Goal: Find specific page/section: Find specific page/section

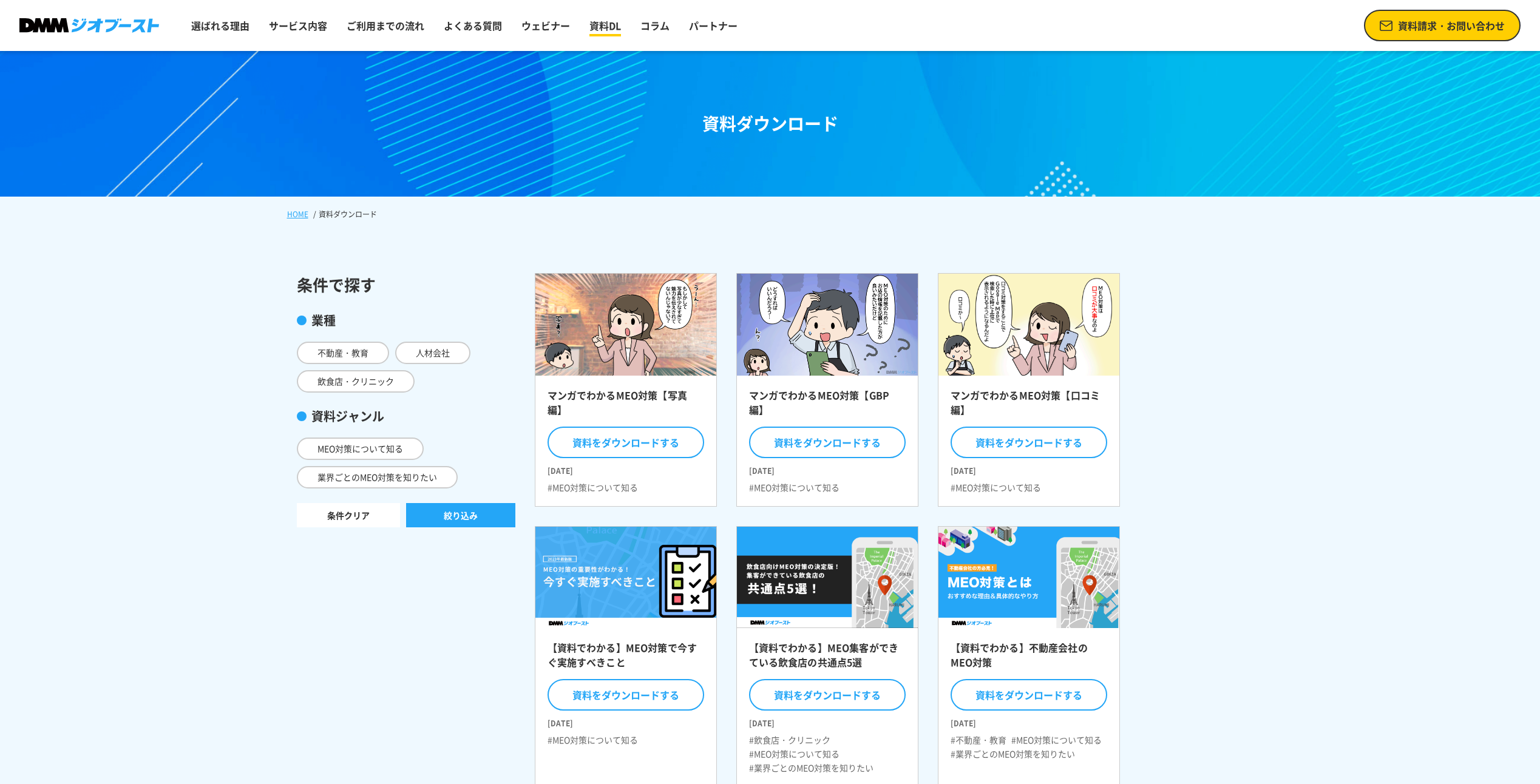
click at [618, 25] on link "資料DL" at bounding box center [605, 25] width 41 height 25
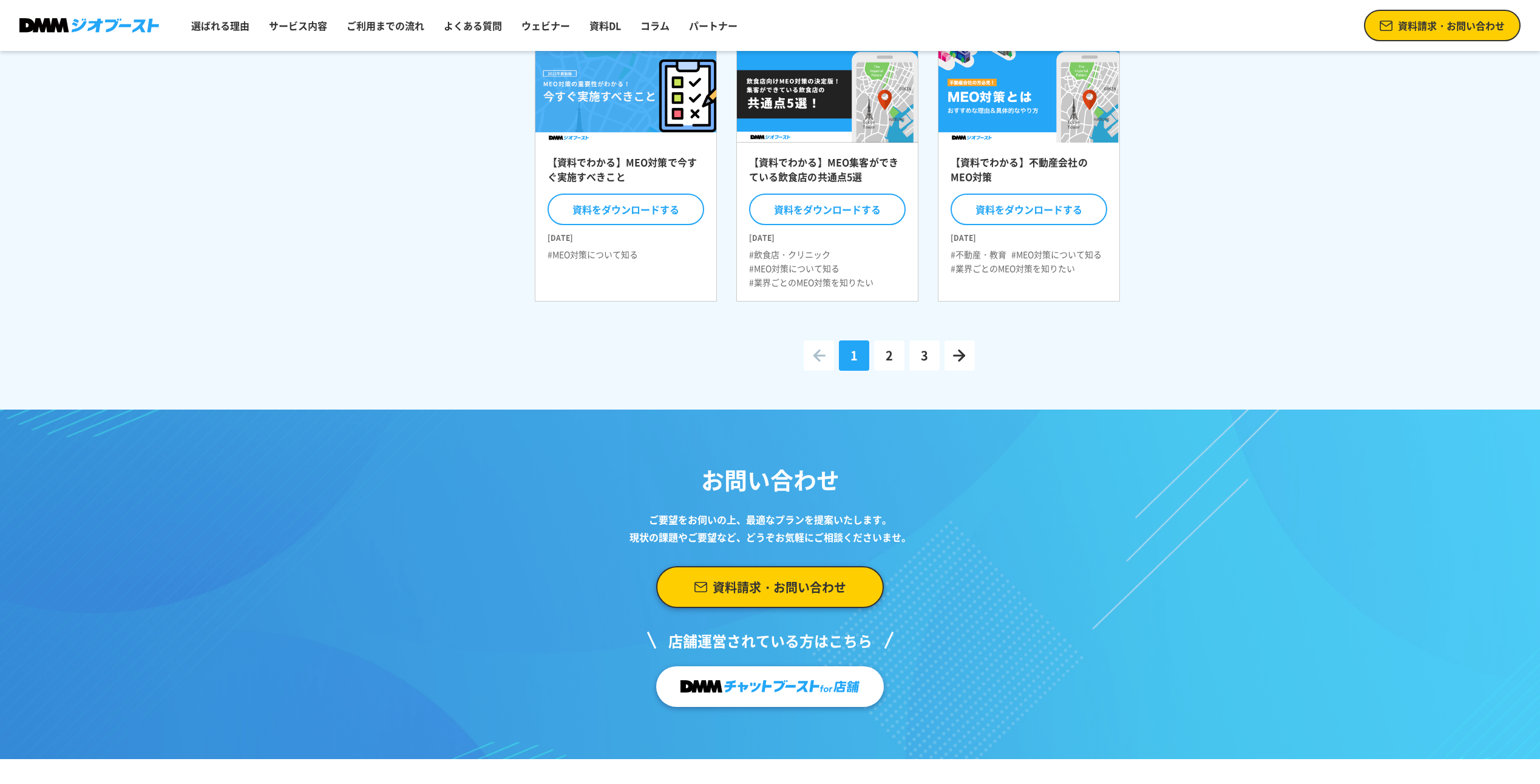
click at [807, 600] on link "資料請求・お問い合わせ" at bounding box center [770, 587] width 227 height 42
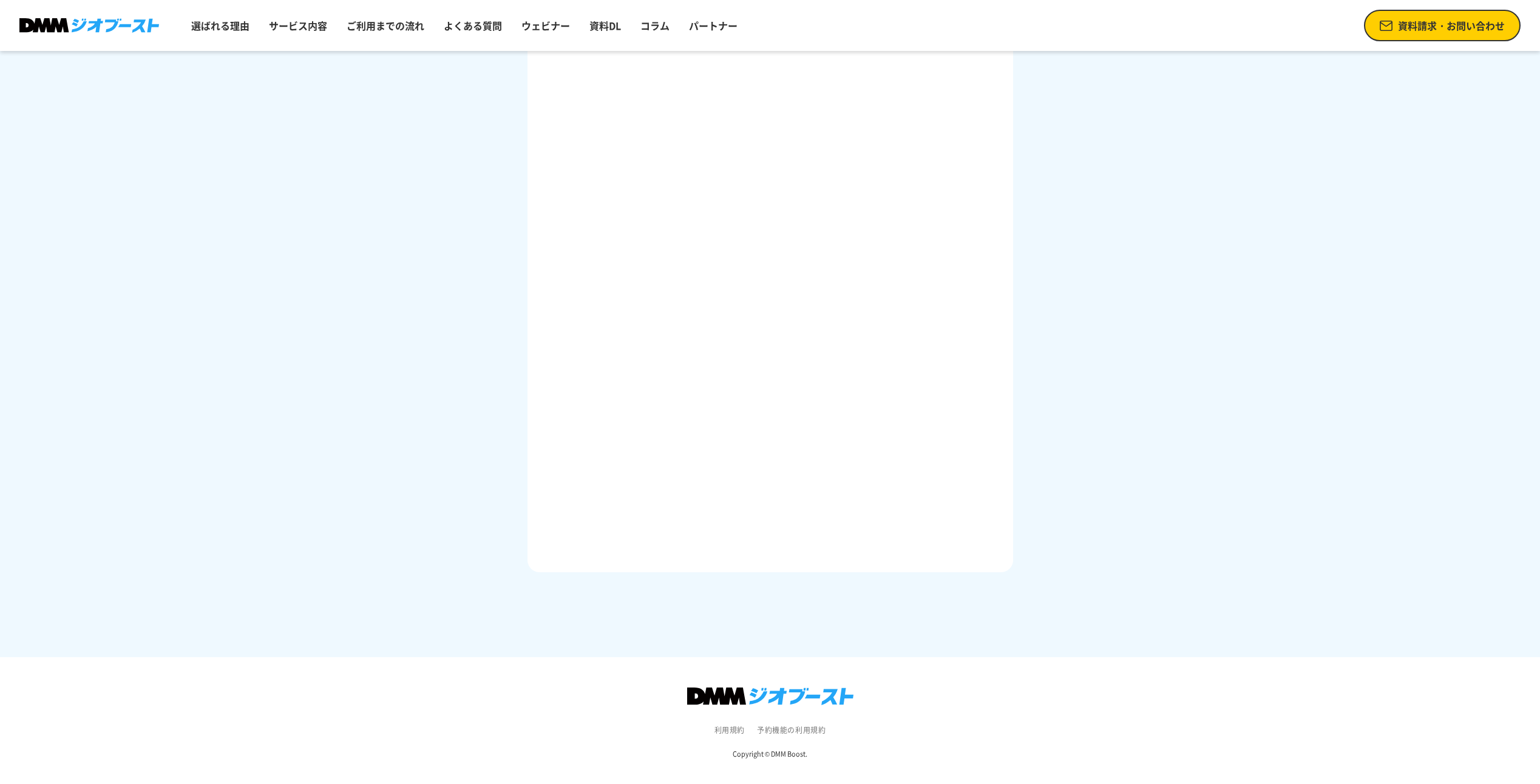
scroll to position [220, 0]
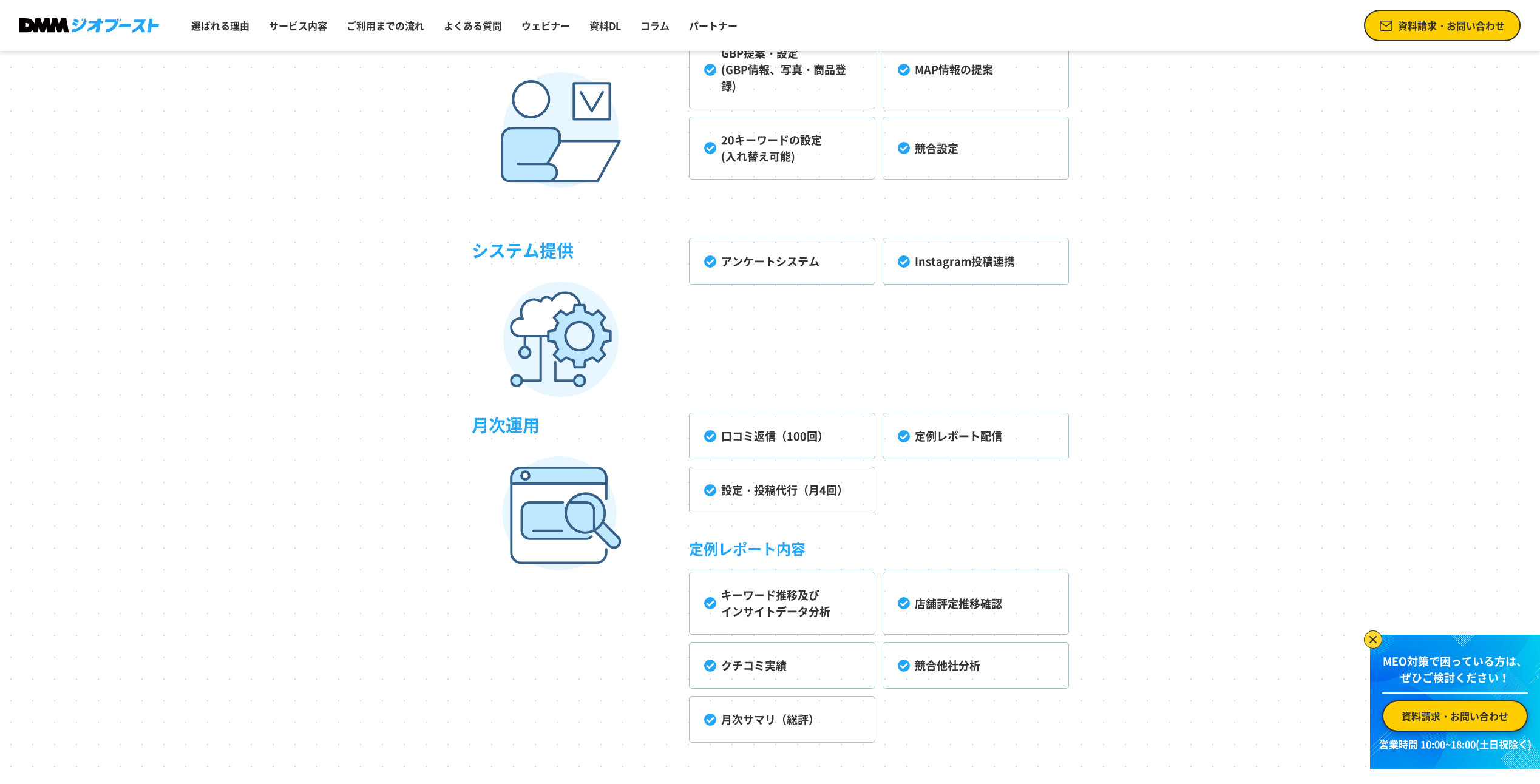
scroll to position [3376, 0]
